Goal: Check status: Check status

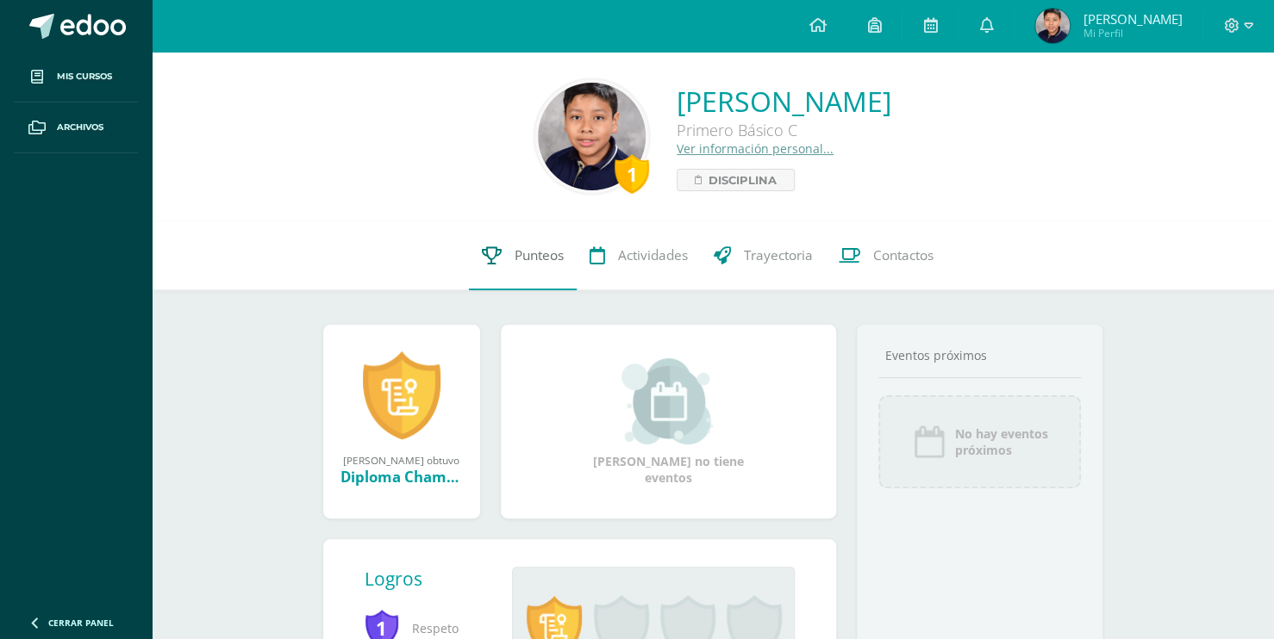
click at [534, 268] on link "Punteos" at bounding box center [523, 255] width 108 height 69
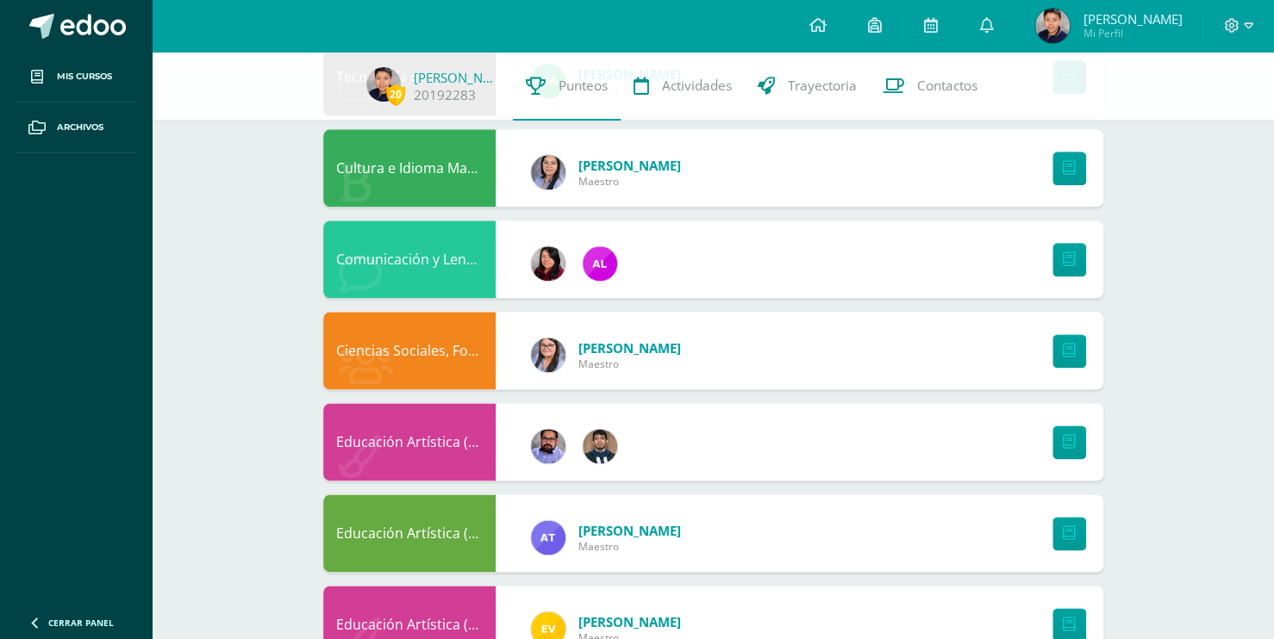
scroll to position [887, 0]
